Goal: Manage account settings

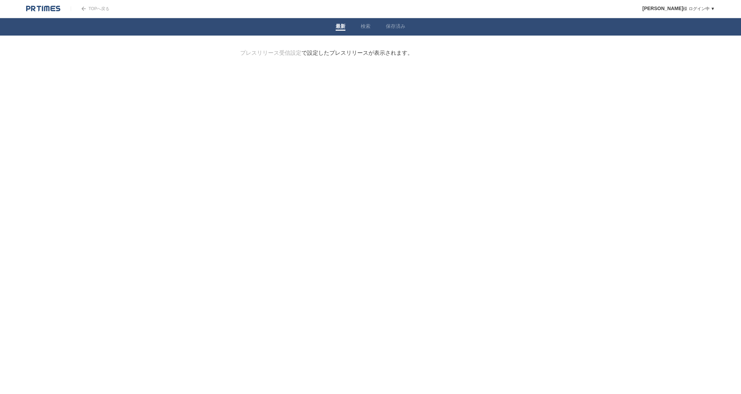
click at [355, 52] on div "プレスリリース受信設定 で設定したプレスリリースが表示されます。" at bounding box center [326, 53] width 173 height 7
click at [290, 54] on link "プレスリリース受信設定" at bounding box center [270, 53] width 61 height 6
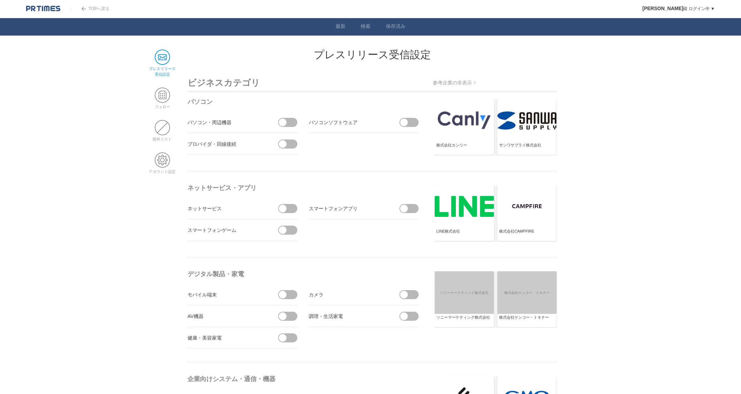
click at [286, 122] on span at bounding box center [283, 123] width 8 height 8
click at [0, 0] on input "checkbox" at bounding box center [0, 0] width 0 height 0
click at [286, 122] on span at bounding box center [285, 122] width 15 height 9
click at [0, 0] on input "受信しない" at bounding box center [0, 0] width 0 height 0
click at [47, 7] on img at bounding box center [43, 8] width 34 height 7
